Goal: Task Accomplishment & Management: Manage account settings

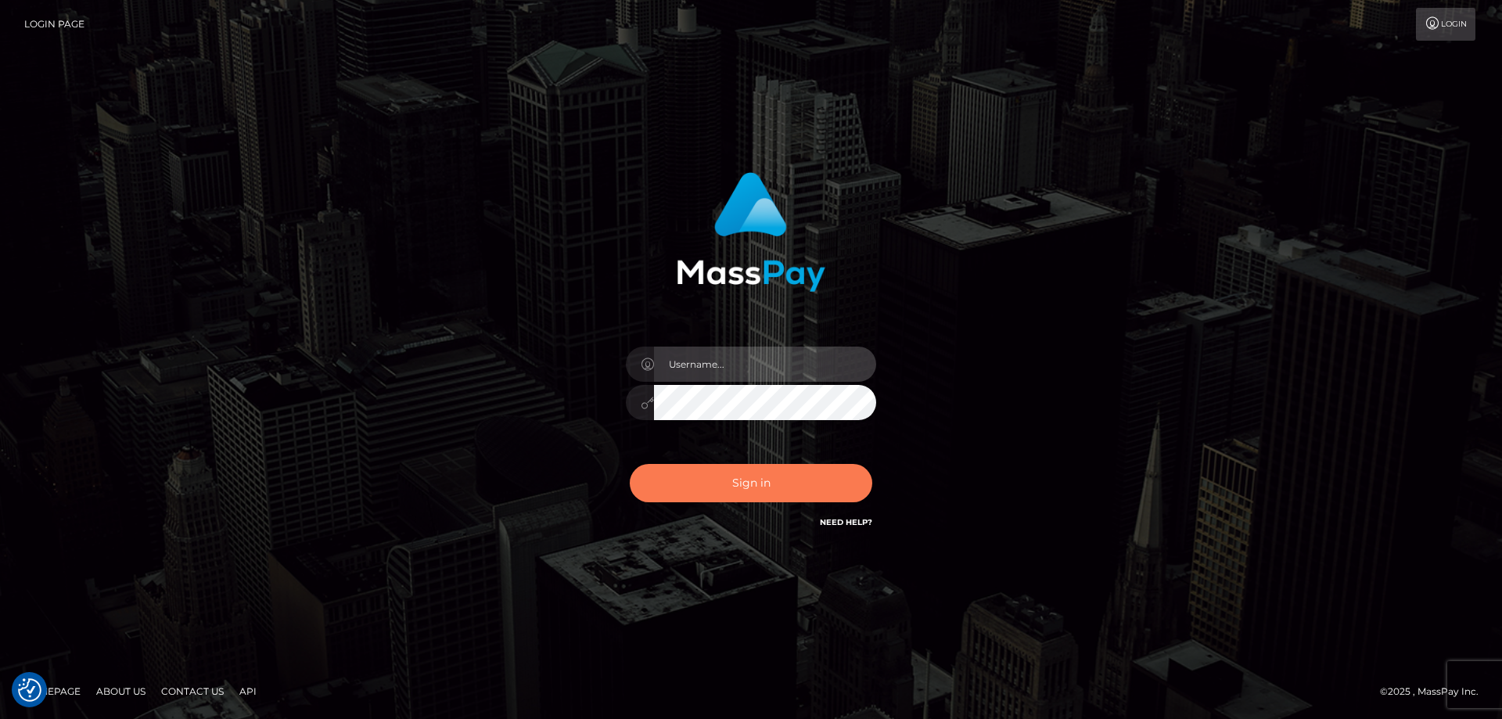
type input "[PERSON_NAME].ctfo"
click at [755, 475] on button "Sign in" at bounding box center [751, 483] width 242 height 38
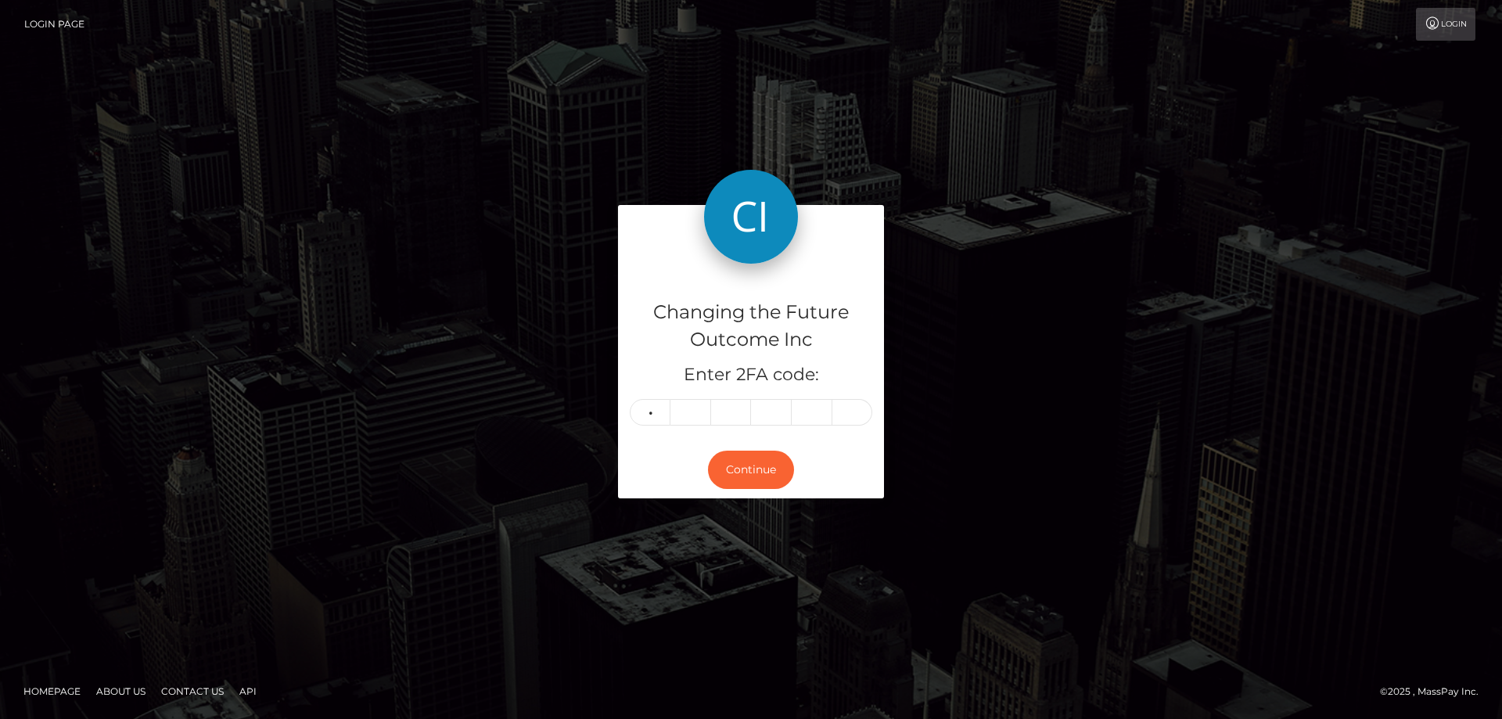
type input "9"
type input "7"
type input "6"
type input "7"
type input "8"
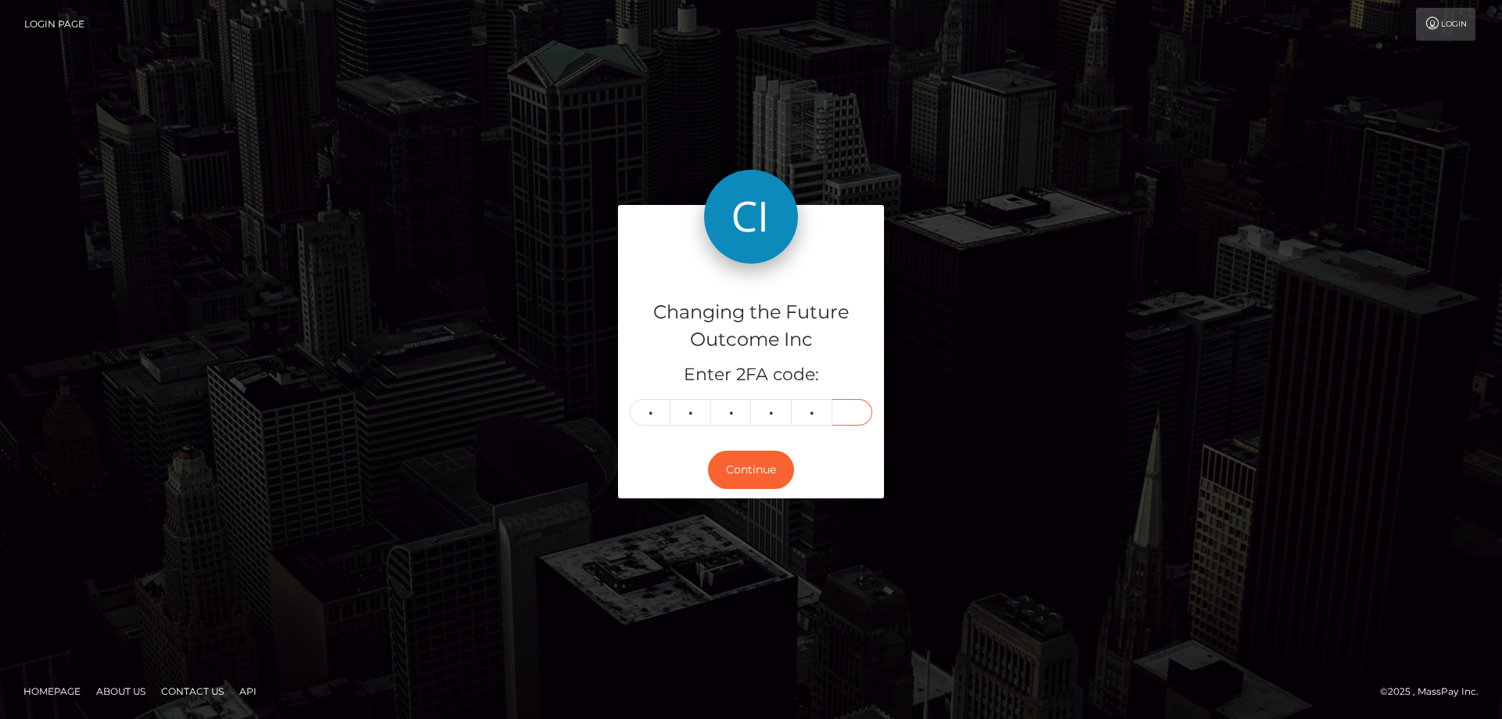
type input "2"
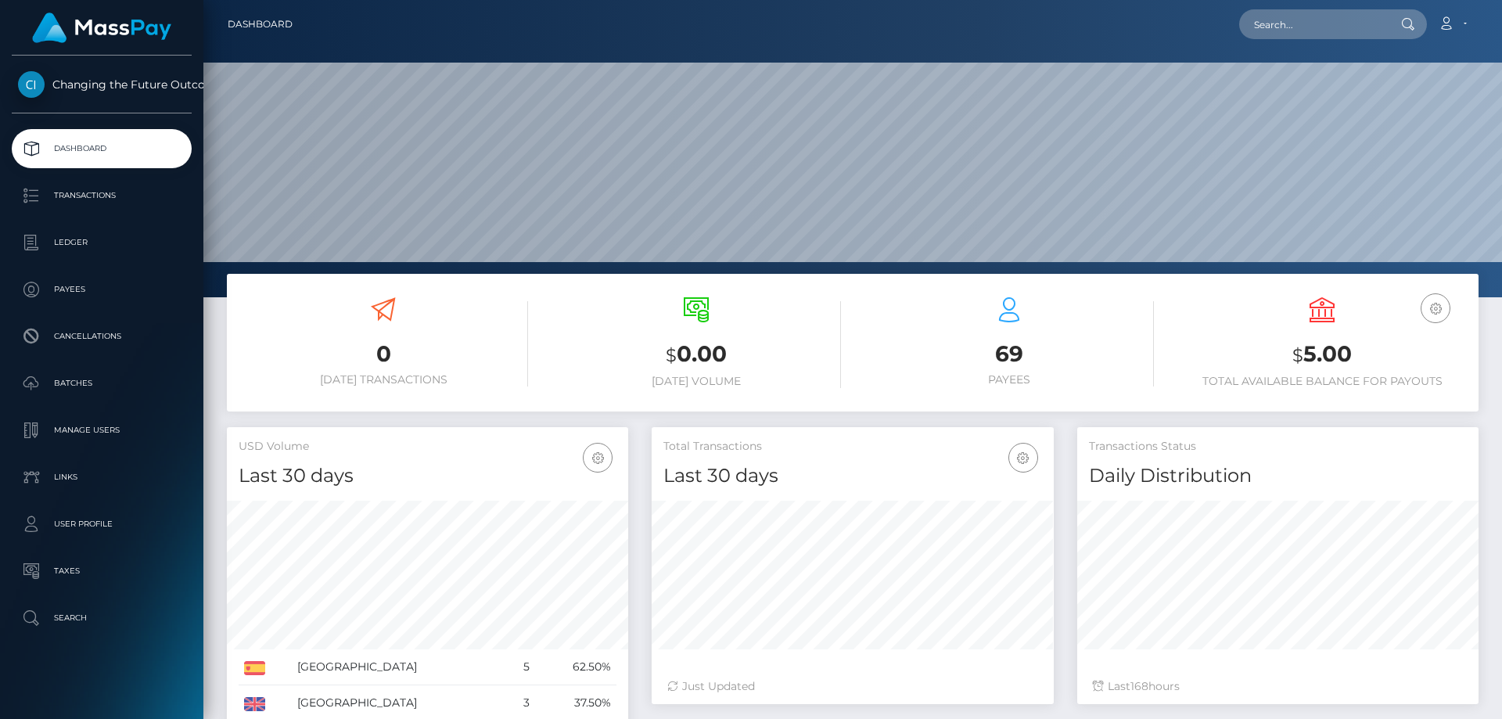
scroll to position [278, 402]
